Goal: Information Seeking & Learning: Understand process/instructions

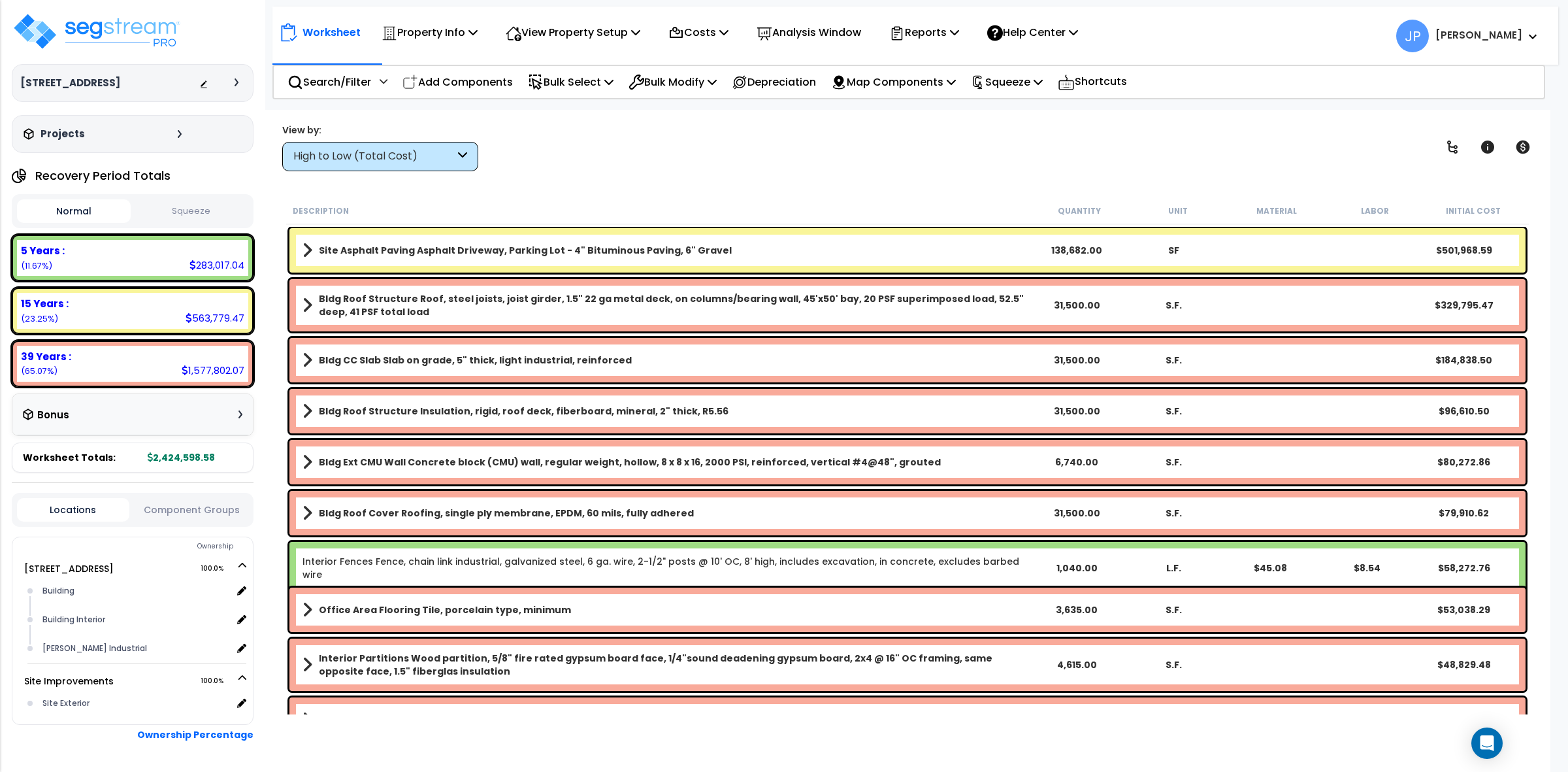
click at [717, 205] on div "Description" at bounding box center [662, 210] width 738 height 13
click at [452, 157] on div "High to Low (Total Cost)" at bounding box center [374, 157] width 162 height 15
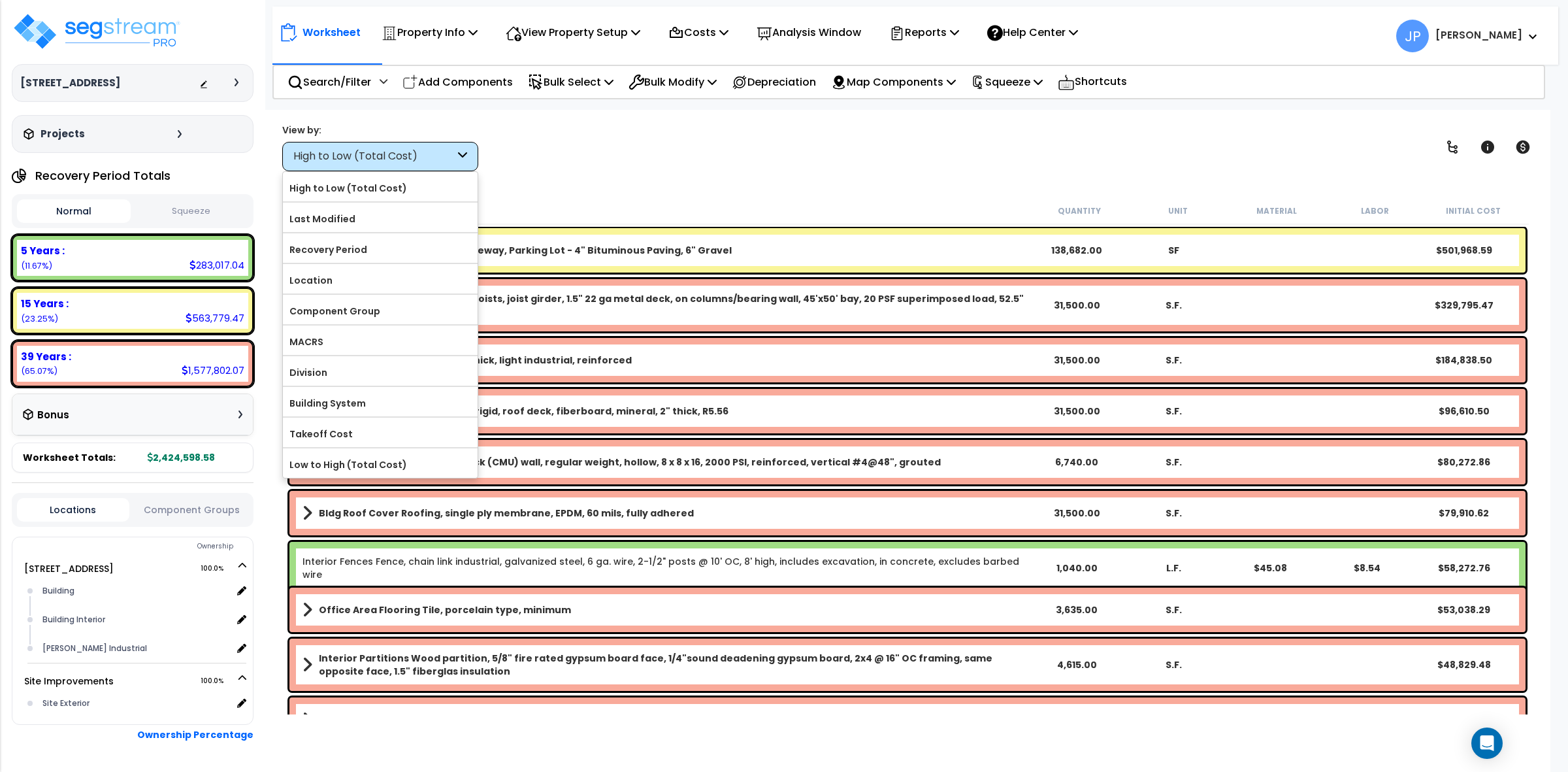
click at [631, 158] on div "View by: High to Low (Total Cost) High to Low (Total Cost)" at bounding box center [907, 147] width 1260 height 49
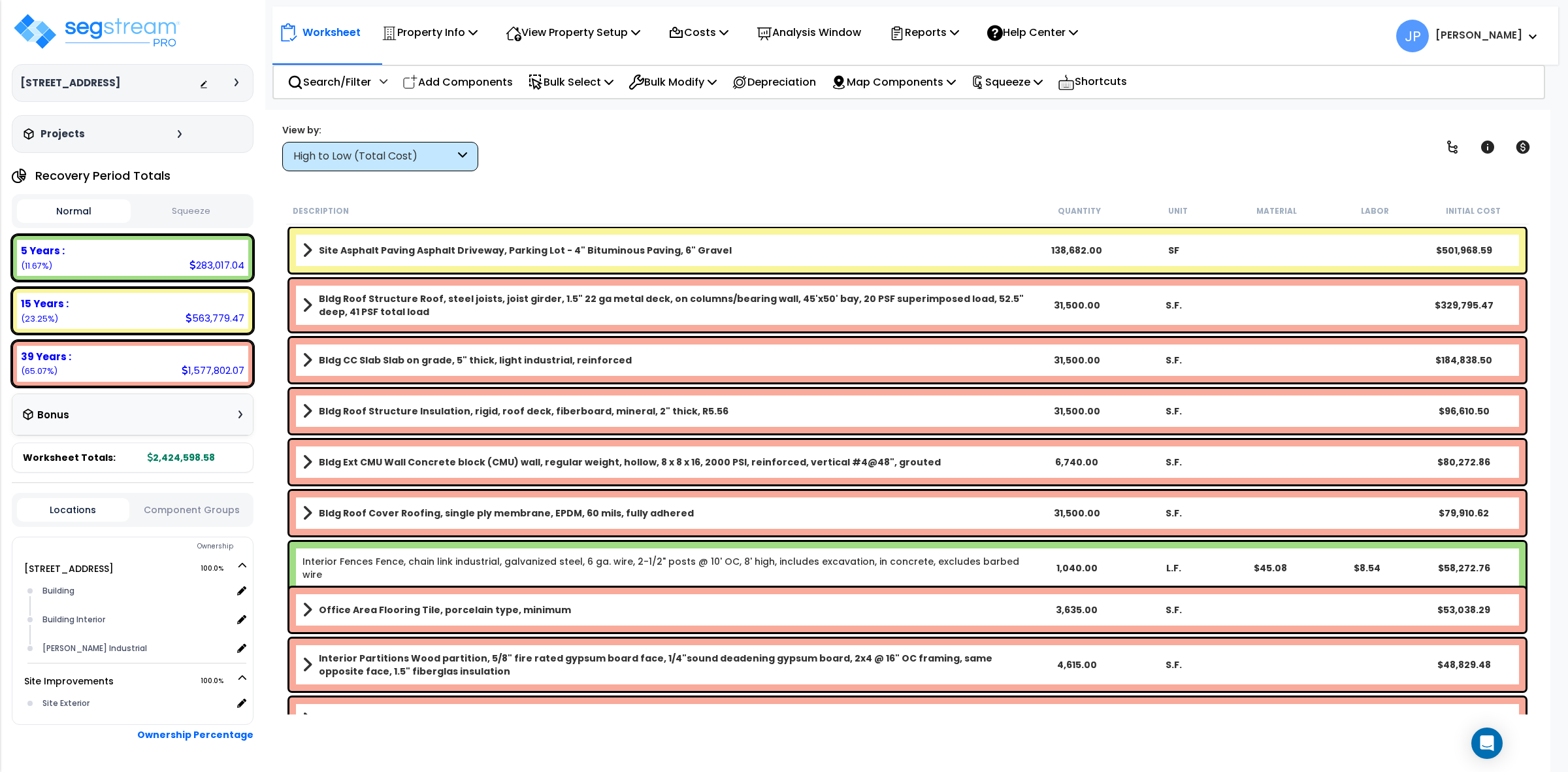
click at [430, 158] on div "High to Low (Total Cost)" at bounding box center [374, 157] width 162 height 15
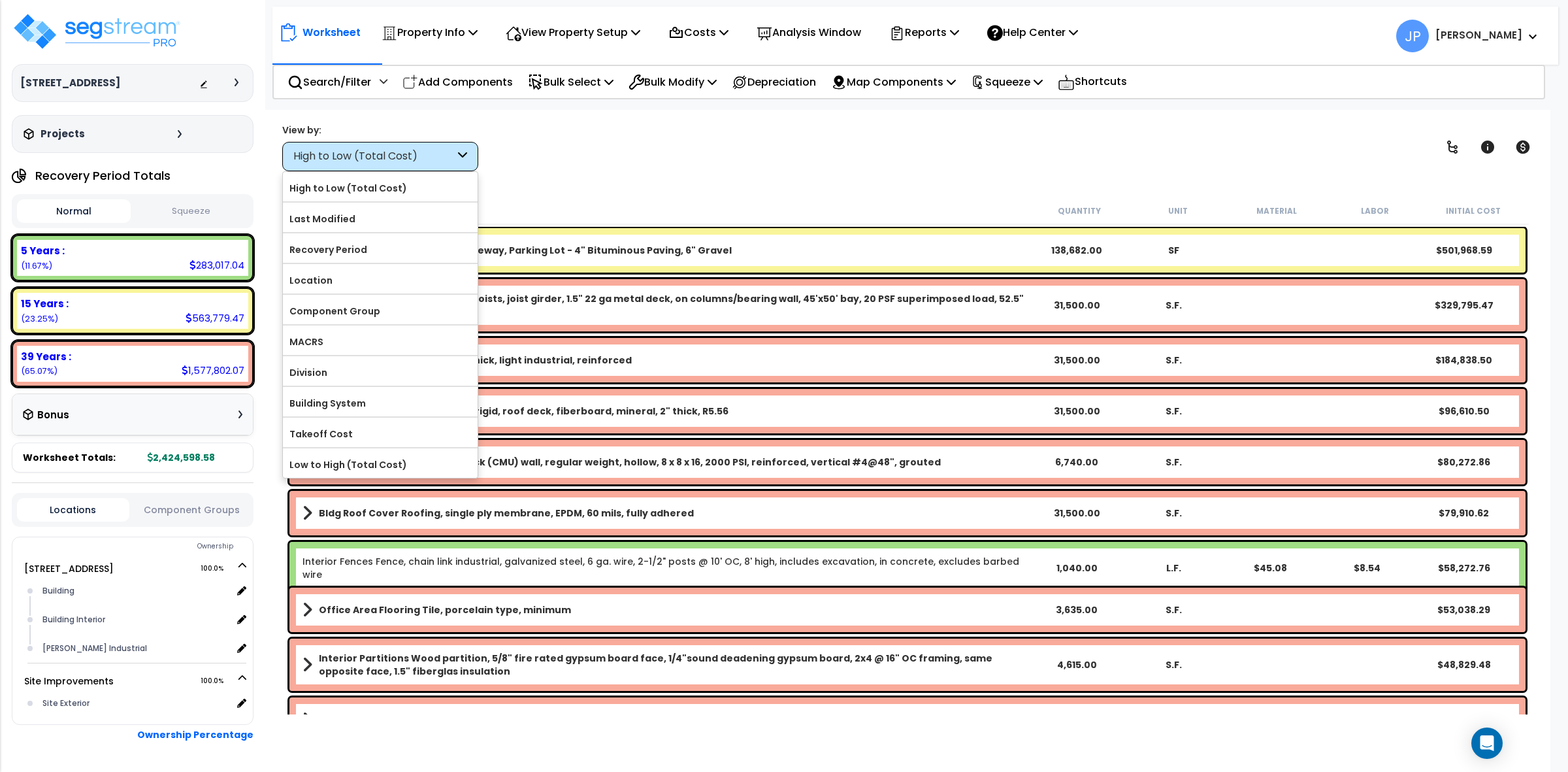
click at [628, 145] on div "View by: High to Low (Total Cost) High to Low (Total Cost)" at bounding box center [907, 147] width 1260 height 49
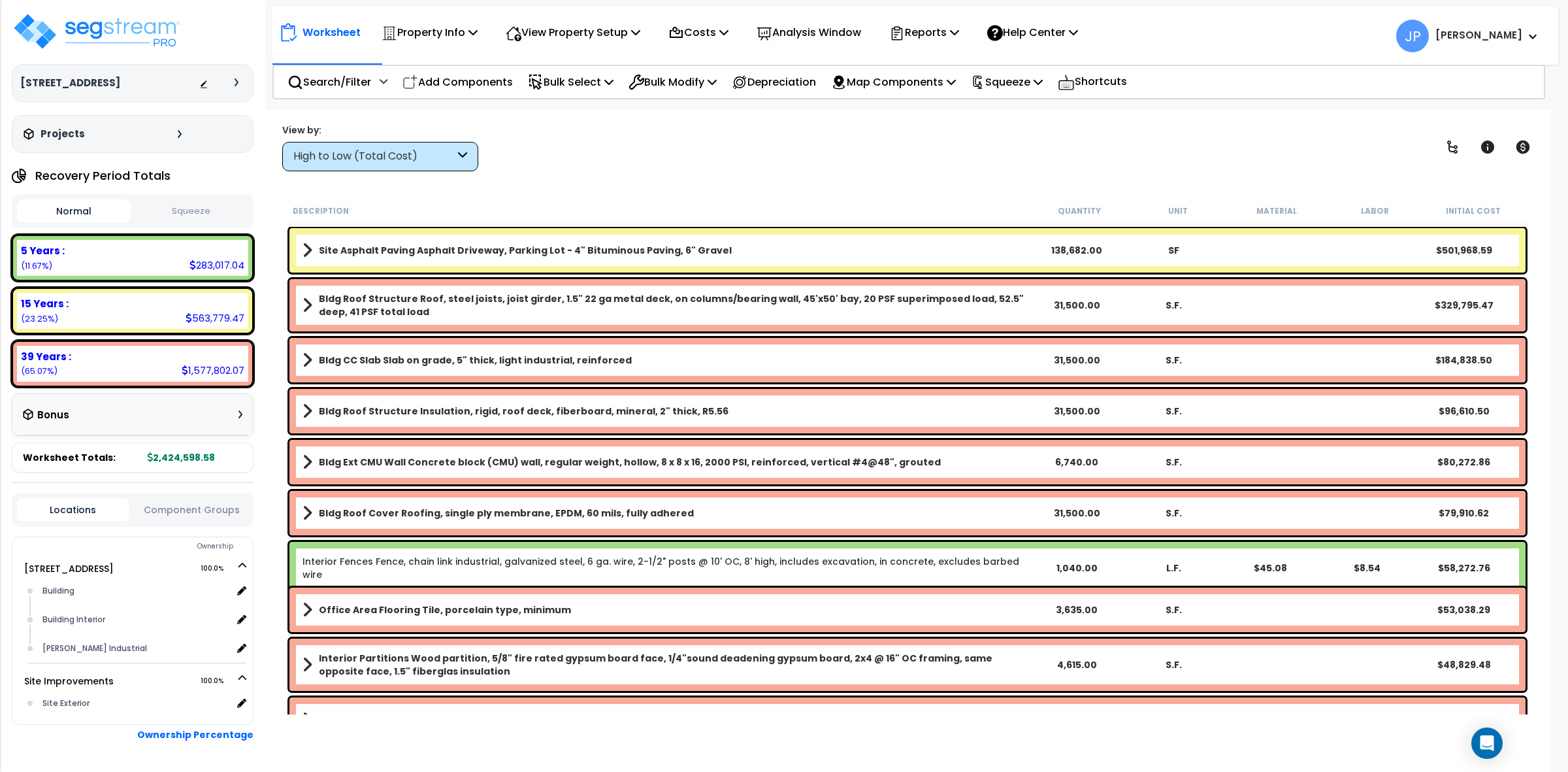
click at [405, 165] on div "High to Low (Total Cost)" at bounding box center [380, 156] width 196 height 30
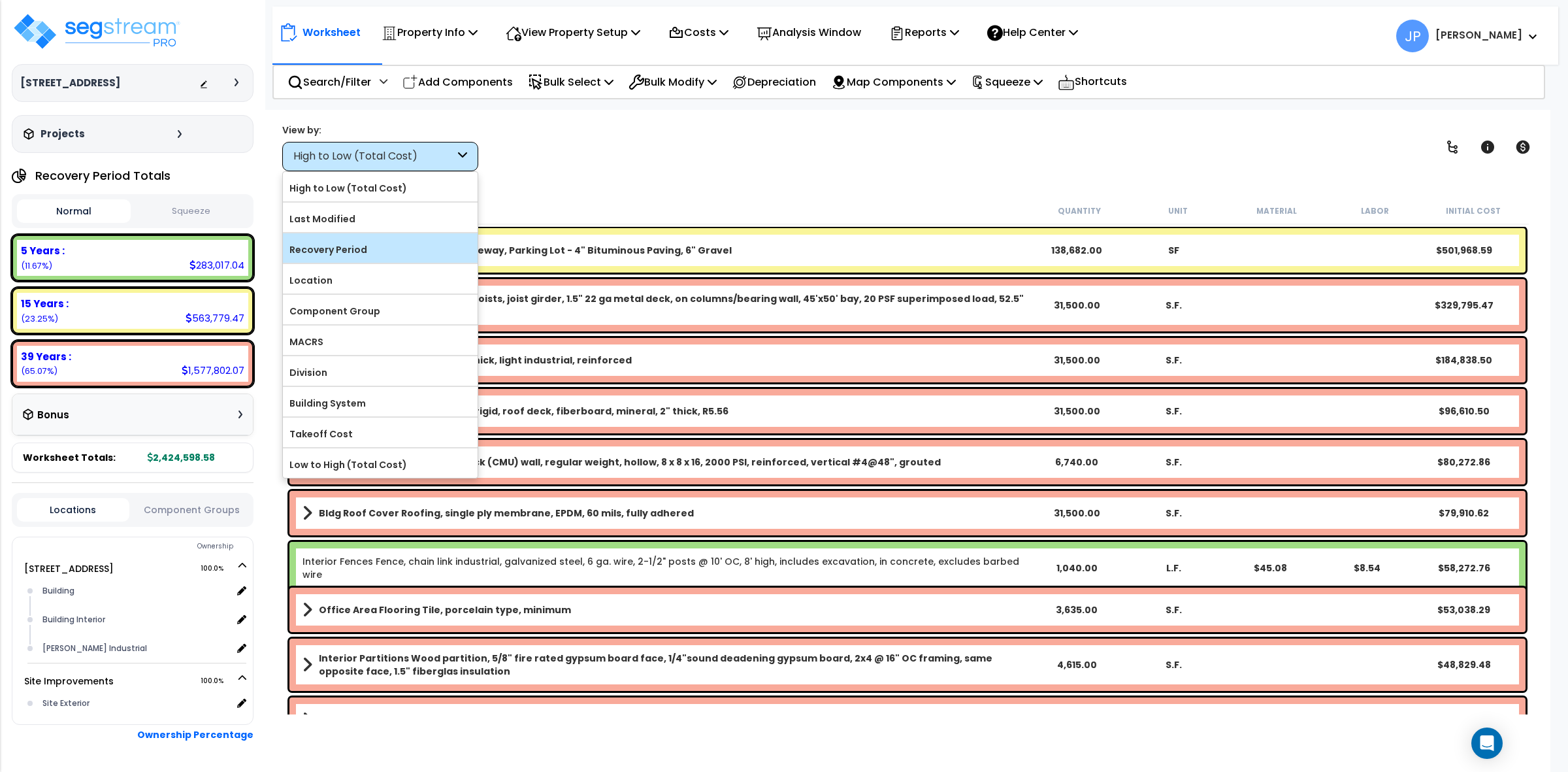
click at [405, 240] on label "Recovery Period" at bounding box center [380, 250] width 195 height 20
click at [0, 0] on input "Recovery Period" at bounding box center [0, 0] width 0 height 0
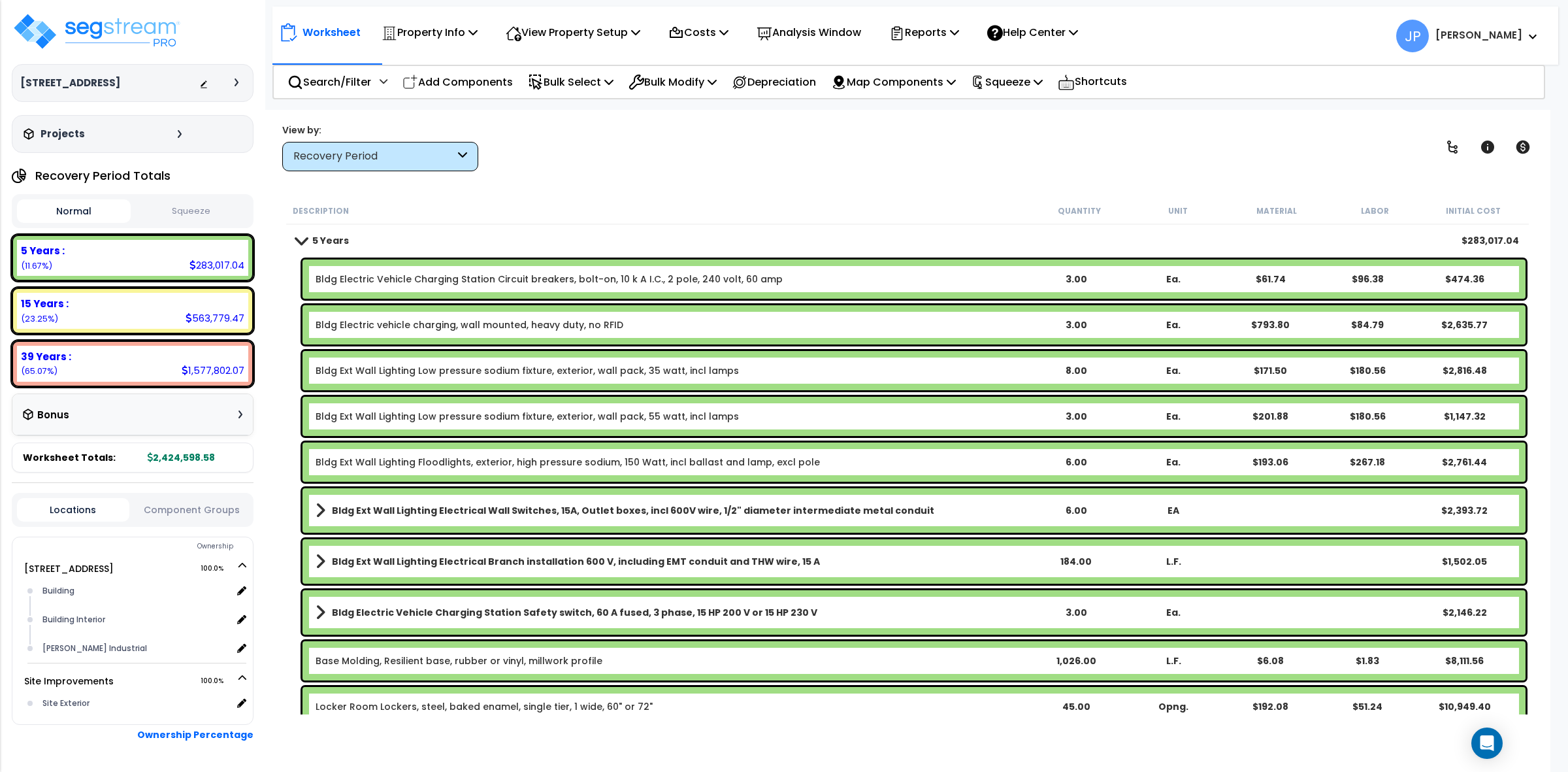
click at [567, 187] on div "Worksheet Property Info Property Setup Add Property Unit Template property Clon…" at bounding box center [908, 496] width 1286 height 772
click at [525, 205] on div "Description" at bounding box center [662, 210] width 738 height 13
click at [587, 210] on div "Description" at bounding box center [662, 210] width 738 height 13
click at [641, 210] on div "Description" at bounding box center [662, 210] width 738 height 13
click at [662, 164] on div "View by: Recovery Period High to Low (Total Cost)" at bounding box center [907, 147] width 1260 height 49
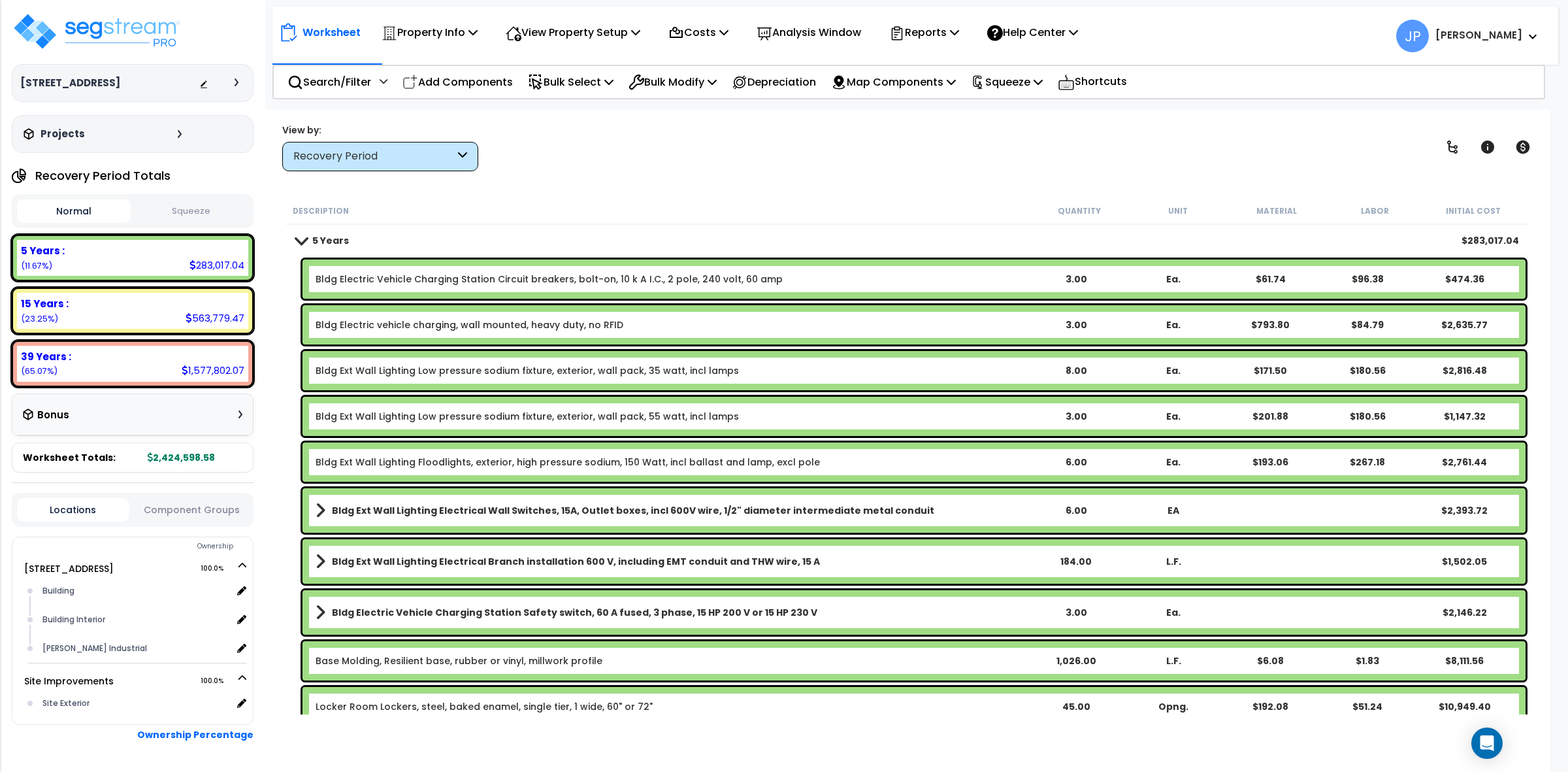
click at [638, 153] on div "View by: Recovery Period High to Low (Total Cost)" at bounding box center [907, 147] width 1260 height 49
click at [652, 160] on div "View by: Recovery Period High to Low (Total Cost)" at bounding box center [907, 147] width 1260 height 49
